Goal: Entertainment & Leisure: Consume media (video, audio)

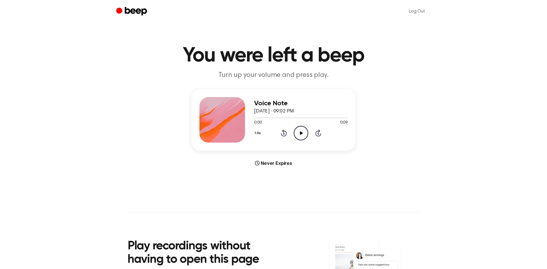
click at [303, 137] on icon "Play Audio" at bounding box center [301, 133] width 15 height 15
click at [338, 197] on main "You were left a beep Turn up your volume and press play. Voice Note August 22, …" at bounding box center [273, 170] width 547 height 340
click at [300, 133] on icon at bounding box center [301, 133] width 3 height 4
click at [302, 134] on icon "Play Audio" at bounding box center [301, 133] width 15 height 15
click at [302, 135] on icon "Play Audio" at bounding box center [301, 133] width 15 height 15
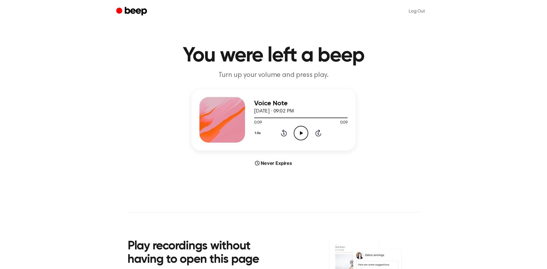
click at [299, 134] on icon "Play Audio" at bounding box center [301, 133] width 15 height 15
click at [300, 132] on icon at bounding box center [301, 133] width 3 height 4
click at [306, 135] on icon "Play Audio" at bounding box center [301, 133] width 15 height 15
click at [302, 135] on icon "Play Audio" at bounding box center [301, 133] width 15 height 15
click at [300, 132] on icon at bounding box center [301, 133] width 3 height 4
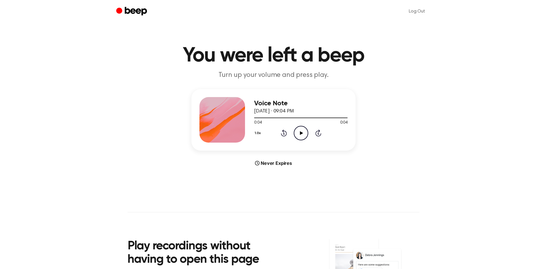
click at [300, 134] on icon "Play Audio" at bounding box center [301, 133] width 15 height 15
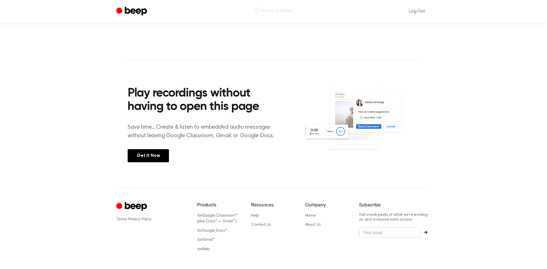
scroll to position [159, 0]
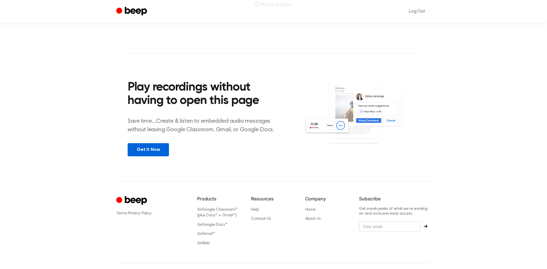
click at [148, 149] on link "Get It Now" at bounding box center [148, 149] width 41 height 13
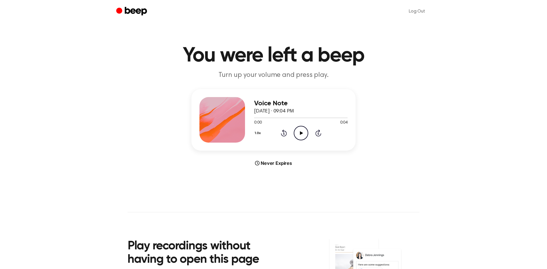
click at [299, 133] on icon "Play Audio" at bounding box center [301, 133] width 15 height 15
click at [306, 136] on icon "Play Audio" at bounding box center [301, 133] width 15 height 15
click at [257, 134] on button "1.0x" at bounding box center [258, 133] width 9 height 10
click at [268, 154] on li "0.8x" at bounding box center [265, 157] width 22 height 11
click at [298, 133] on icon "Play Audio" at bounding box center [301, 133] width 15 height 15
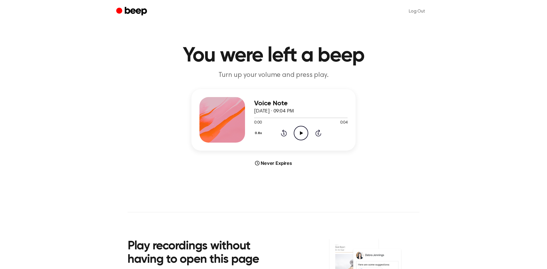
click at [302, 135] on icon "Play Audio" at bounding box center [301, 133] width 15 height 15
click at [298, 133] on icon "Play Audio" at bounding box center [301, 133] width 15 height 15
click at [301, 133] on icon at bounding box center [301, 133] width 3 height 4
click at [302, 136] on icon "Play Audio" at bounding box center [301, 133] width 15 height 15
click at [260, 132] on button "0.8x" at bounding box center [259, 133] width 10 height 10
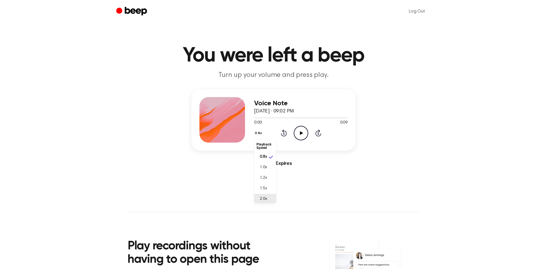
scroll to position [1, 0]
click at [266, 198] on span "2.0x" at bounding box center [263, 198] width 7 height 6
click at [302, 135] on icon "Play Audio" at bounding box center [301, 133] width 15 height 15
drag, startPoint x: 259, startPoint y: 133, endPoint x: 262, endPoint y: 136, distance: 4.0
click at [259, 133] on button "2.0x" at bounding box center [259, 133] width 10 height 10
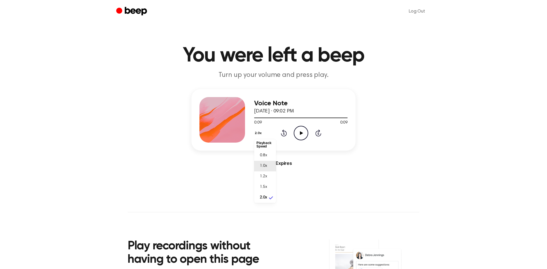
click at [270, 166] on li "1.0x" at bounding box center [265, 166] width 22 height 11
click at [301, 137] on icon "Play Audio" at bounding box center [301, 133] width 15 height 15
click at [259, 132] on button "1.0x" at bounding box center [258, 133] width 9 height 10
click at [259, 143] on li "Playback Speed" at bounding box center [265, 145] width 22 height 11
click at [259, 134] on button "1.0x" at bounding box center [258, 133] width 9 height 10
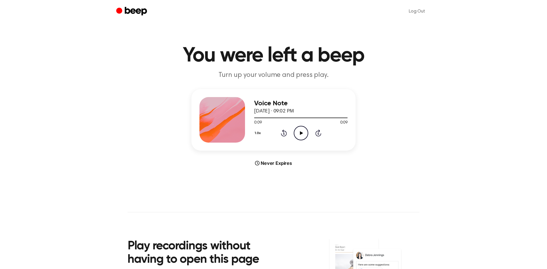
click at [258, 132] on button "1.0x" at bounding box center [258, 133] width 9 height 10
click at [268, 158] on li "0.8x" at bounding box center [265, 157] width 22 height 11
click at [283, 144] on div "Voice Note August 22, 2023 · 09:02 PM 0:09 0:09 Your browser does not support t…" at bounding box center [273, 120] width 164 height 62
click at [298, 133] on icon "Play Audio" at bounding box center [301, 133] width 15 height 15
click at [300, 134] on icon at bounding box center [301, 133] width 3 height 4
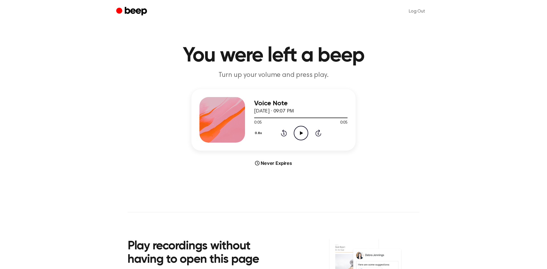
click at [256, 132] on button "0.8x" at bounding box center [259, 133] width 10 height 10
click at [266, 167] on span "1.0x" at bounding box center [263, 168] width 7 height 6
click at [303, 136] on icon "Play Audio" at bounding box center [301, 133] width 15 height 15
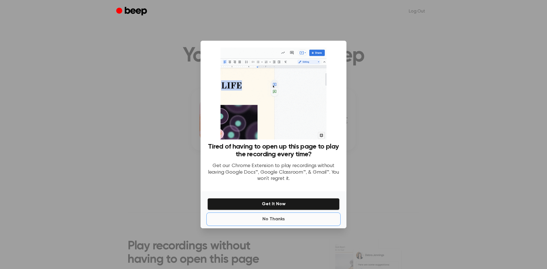
click at [270, 219] on button "No Thanks" at bounding box center [273, 219] width 132 height 11
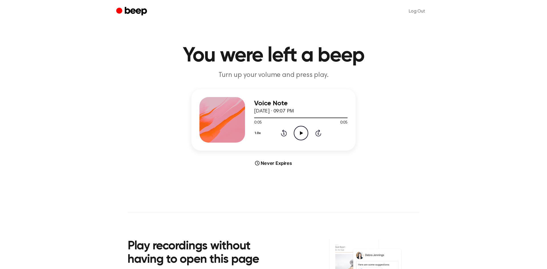
click at [300, 140] on circle at bounding box center [301, 133] width 14 height 14
click at [300, 134] on icon at bounding box center [301, 133] width 3 height 4
click at [302, 134] on icon "Play Audio" at bounding box center [301, 133] width 15 height 15
click at [302, 132] on icon "Play Audio" at bounding box center [301, 133] width 15 height 15
click at [302, 135] on icon "Pause Audio" at bounding box center [301, 133] width 15 height 15
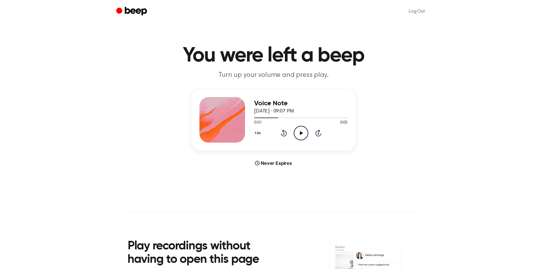
click at [301, 133] on icon at bounding box center [301, 133] width 3 height 4
click at [303, 134] on icon "Play Audio" at bounding box center [301, 133] width 15 height 15
click at [300, 130] on icon "Play Audio" at bounding box center [301, 133] width 15 height 15
click at [302, 129] on icon "Play Audio" at bounding box center [301, 133] width 15 height 15
click at [297, 130] on icon "Play Audio" at bounding box center [301, 133] width 15 height 15
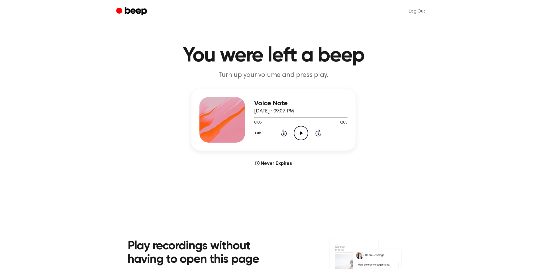
click at [296, 131] on icon "Play Audio" at bounding box center [301, 133] width 15 height 15
click at [302, 131] on icon "Play Audio" at bounding box center [301, 133] width 15 height 15
click at [302, 134] on icon "Play Audio" at bounding box center [301, 133] width 15 height 15
click at [298, 135] on icon "Play Audio" at bounding box center [301, 133] width 15 height 15
click at [299, 134] on icon "Play Audio" at bounding box center [301, 133] width 15 height 15
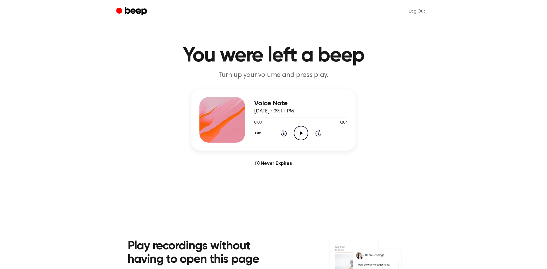
click at [297, 130] on icon "Play Audio" at bounding box center [301, 133] width 15 height 15
click at [304, 133] on icon "Play Audio" at bounding box center [301, 133] width 15 height 15
click at [300, 131] on icon at bounding box center [301, 133] width 3 height 4
click at [298, 130] on icon "Play Audio" at bounding box center [301, 133] width 15 height 15
click at [302, 132] on icon "Play Audio" at bounding box center [301, 133] width 15 height 15
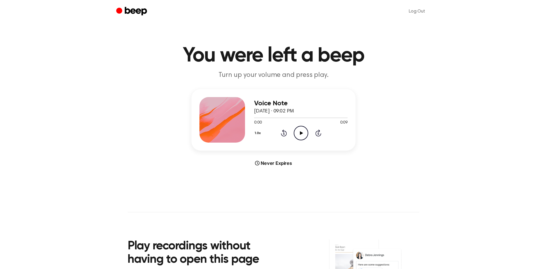
click at [304, 134] on icon "Play Audio" at bounding box center [301, 133] width 15 height 15
click at [299, 135] on icon "Play Audio" at bounding box center [301, 133] width 15 height 15
click at [300, 133] on icon at bounding box center [301, 133] width 3 height 4
click at [297, 132] on icon "Play Audio" at bounding box center [301, 133] width 15 height 15
click at [299, 134] on icon "Play Audio" at bounding box center [301, 133] width 15 height 15
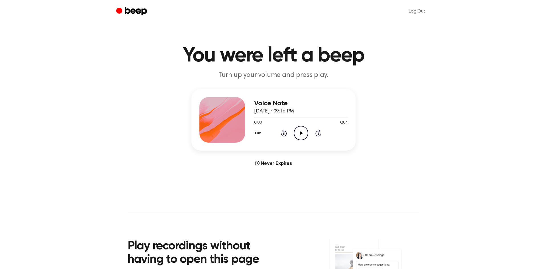
click at [301, 135] on icon "Play Audio" at bounding box center [301, 133] width 15 height 15
click at [302, 136] on icon "Play Audio" at bounding box center [301, 133] width 15 height 15
click at [306, 130] on icon "Play Audio" at bounding box center [301, 133] width 15 height 15
click at [294, 131] on icon "Play Audio" at bounding box center [301, 133] width 15 height 15
